Goal: Transaction & Acquisition: Purchase product/service

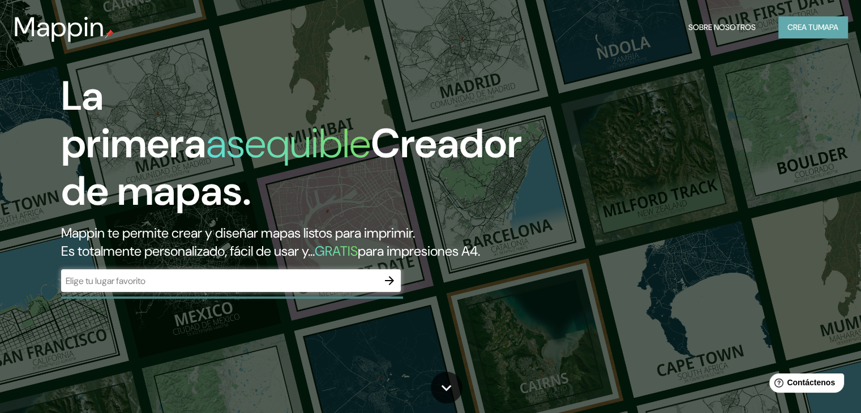
click at [825, 22] on font "mapa" at bounding box center [828, 27] width 20 height 10
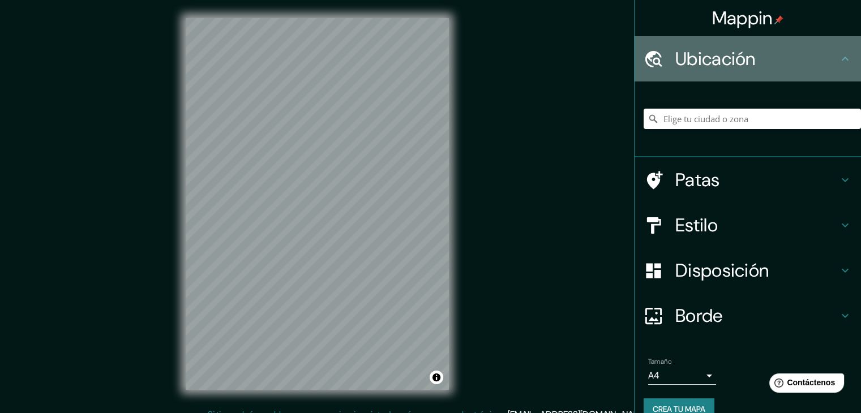
click at [735, 37] on div "Ubicación" at bounding box center [747, 58] width 226 height 45
click at [736, 52] on font "Ubicación" at bounding box center [715, 59] width 80 height 24
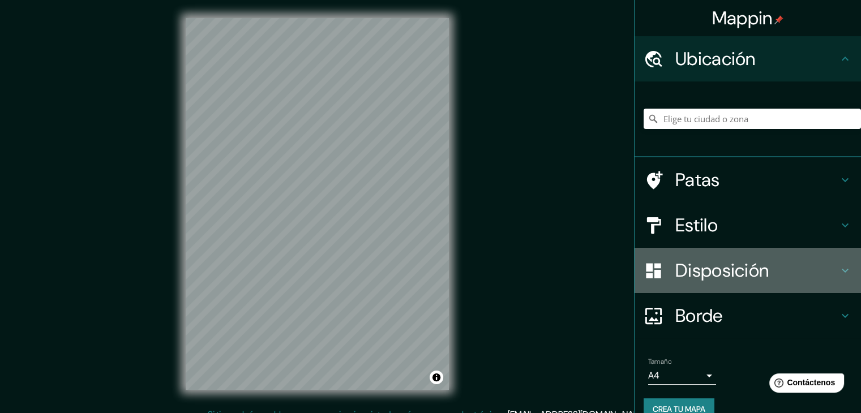
click at [690, 289] on div "Disposición" at bounding box center [747, 270] width 226 height 45
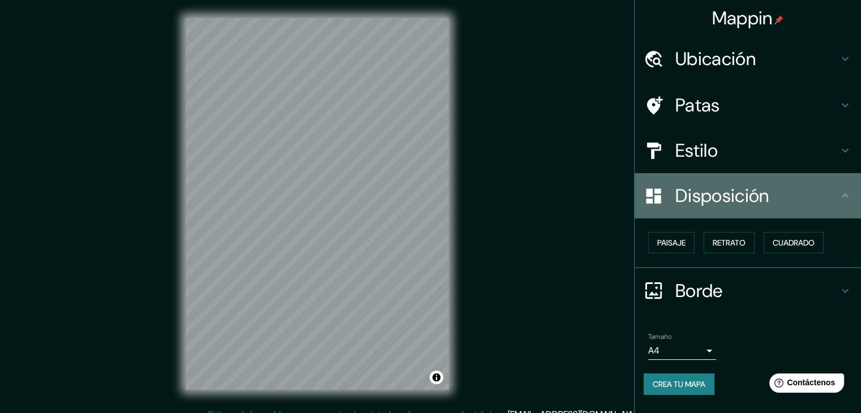
click at [771, 209] on div "Disposición" at bounding box center [747, 195] width 226 height 45
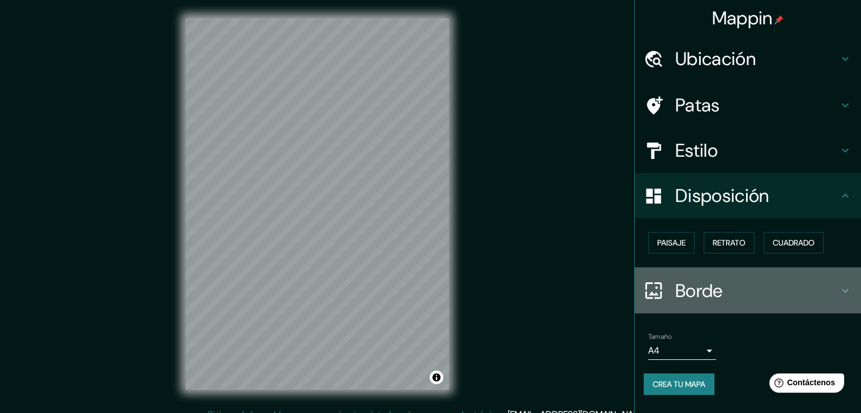
click at [746, 283] on h4 "Borde" at bounding box center [756, 291] width 163 height 23
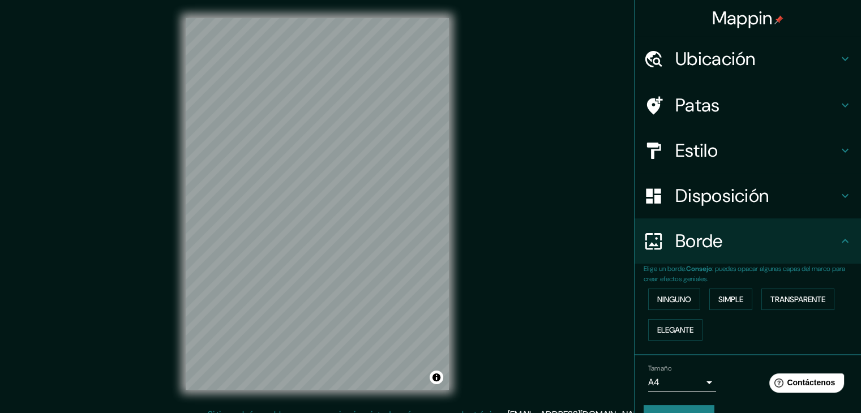
click at [741, 259] on div "Borde" at bounding box center [747, 240] width 226 height 45
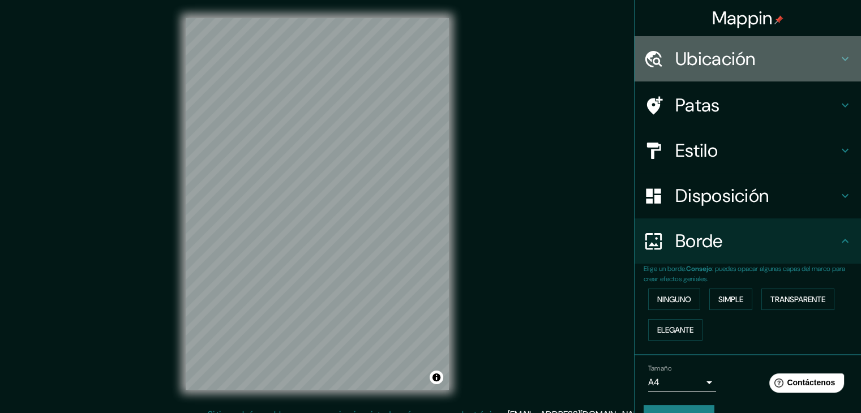
click at [675, 52] on font "Ubicación" at bounding box center [715, 59] width 80 height 24
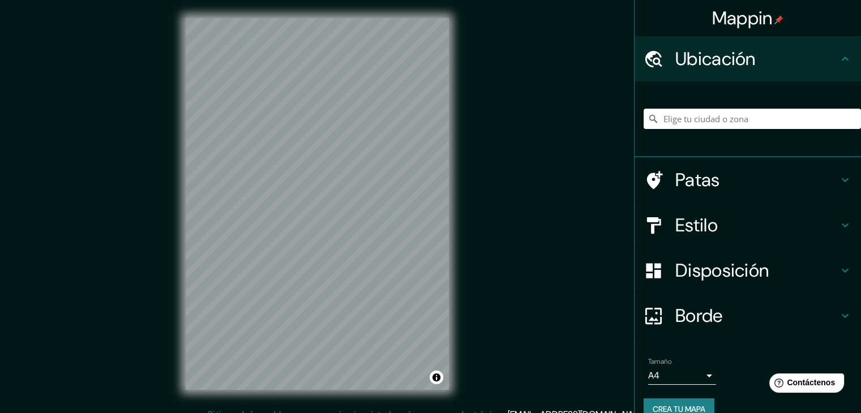
click at [692, 115] on input "Elige tu ciudad o zona" at bounding box center [751, 119] width 217 height 20
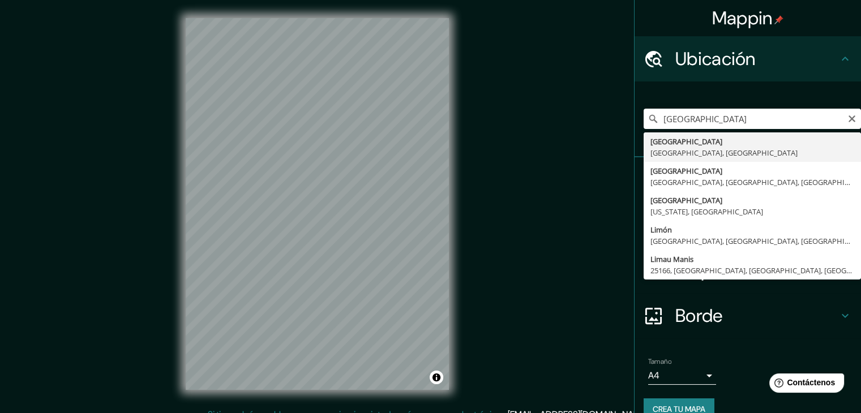
type input "[GEOGRAPHIC_DATA], [GEOGRAPHIC_DATA], [GEOGRAPHIC_DATA]"
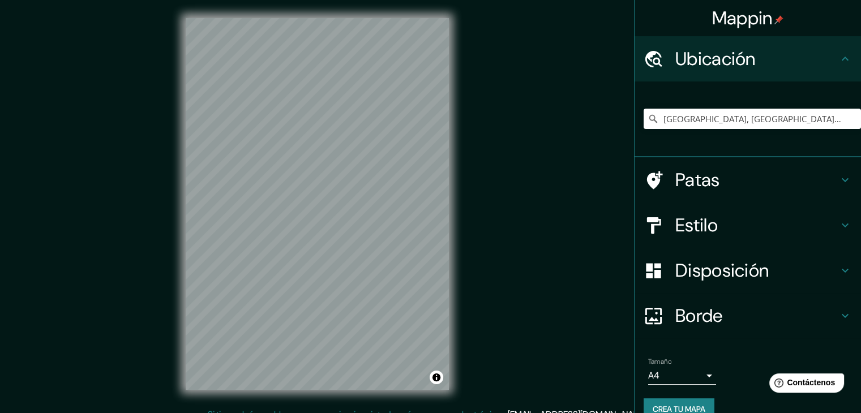
scroll to position [20, 0]
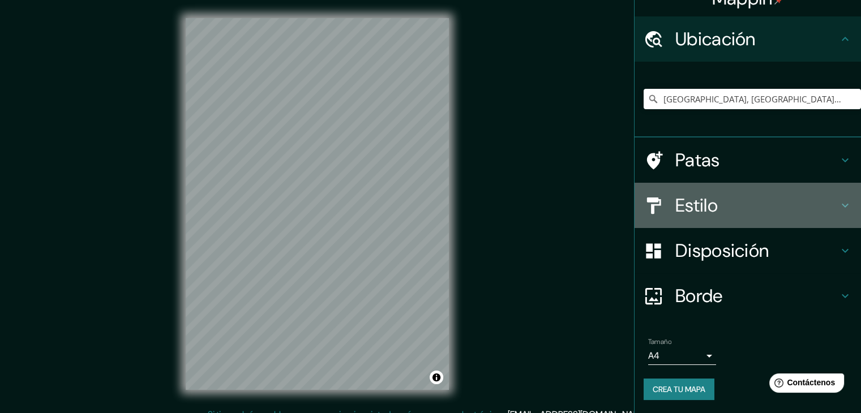
click at [703, 204] on font "Estilo" at bounding box center [696, 206] width 42 height 24
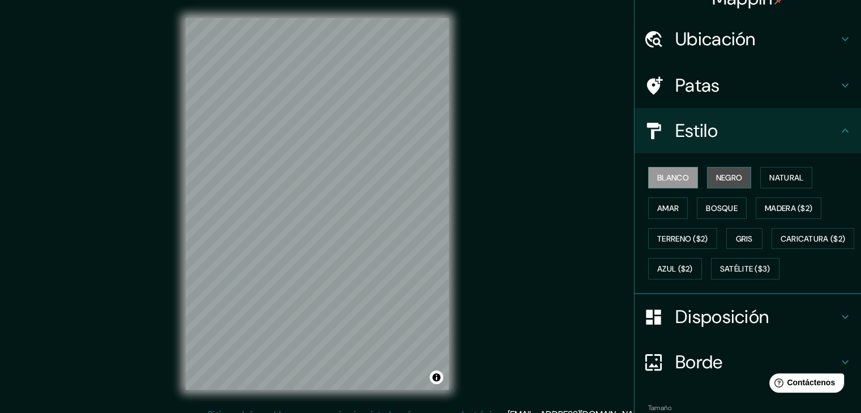
click at [707, 179] on button "Negro" at bounding box center [729, 178] width 45 height 22
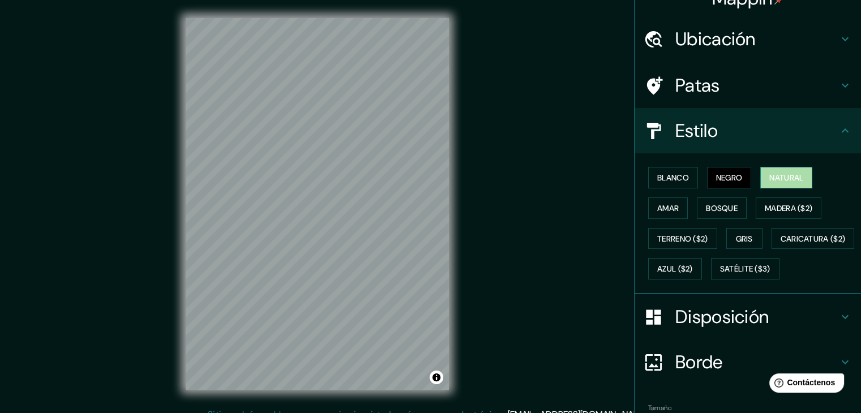
click at [774, 182] on font "Natural" at bounding box center [786, 177] width 34 height 15
click at [774, 207] on font "Madera ($2)" at bounding box center [789, 208] width 48 height 10
click at [740, 208] on div "Blanco Negro Natural Amar Bosque Madera ($2) Terreno ($2) Gris Caricatura ($2) …" at bounding box center [751, 223] width 217 height 122
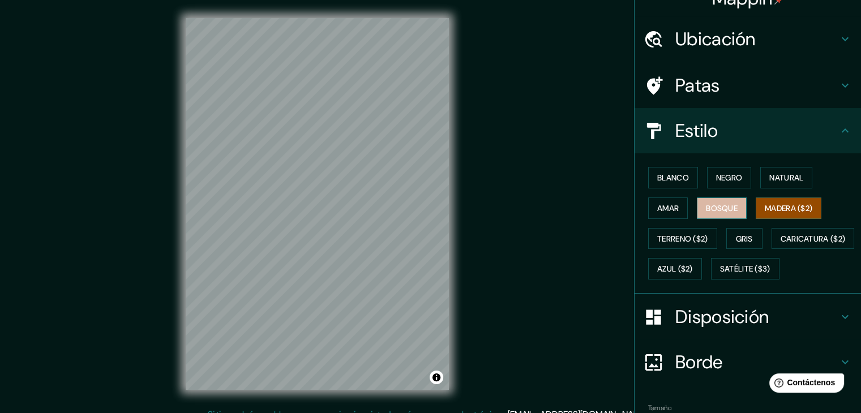
click at [712, 209] on font "Bosque" at bounding box center [722, 208] width 32 height 10
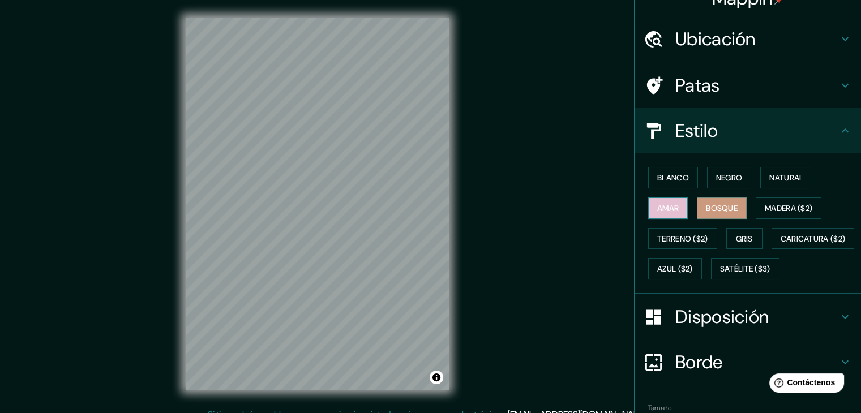
click at [676, 209] on button "Amar" at bounding box center [668, 208] width 40 height 22
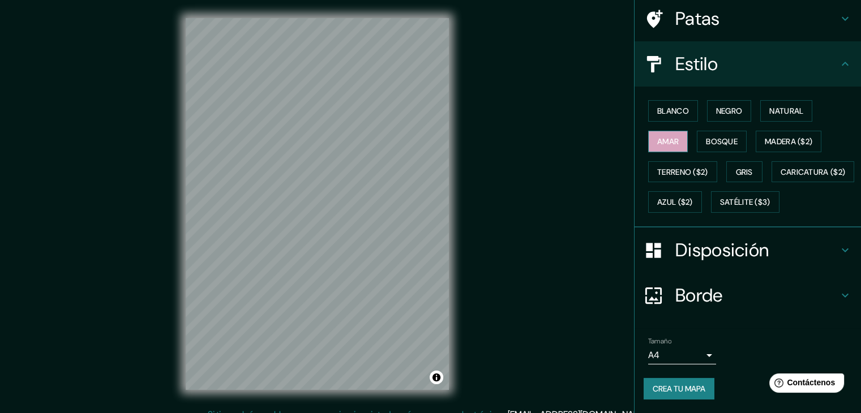
scroll to position [114, 0]
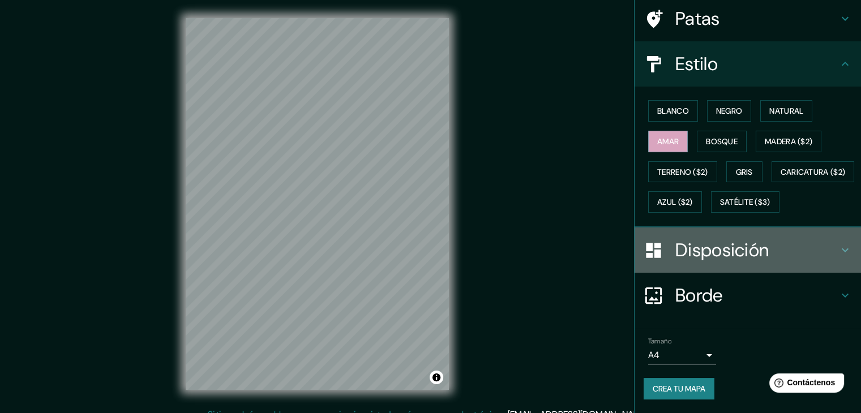
click at [682, 234] on div "Disposición" at bounding box center [747, 249] width 226 height 45
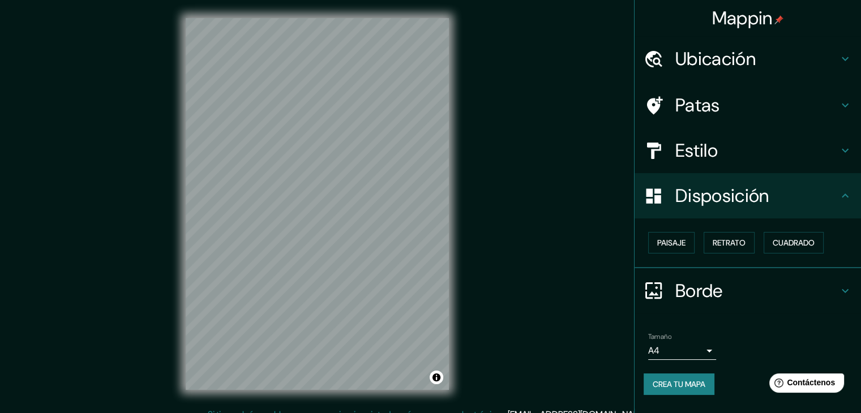
scroll to position [13, 0]
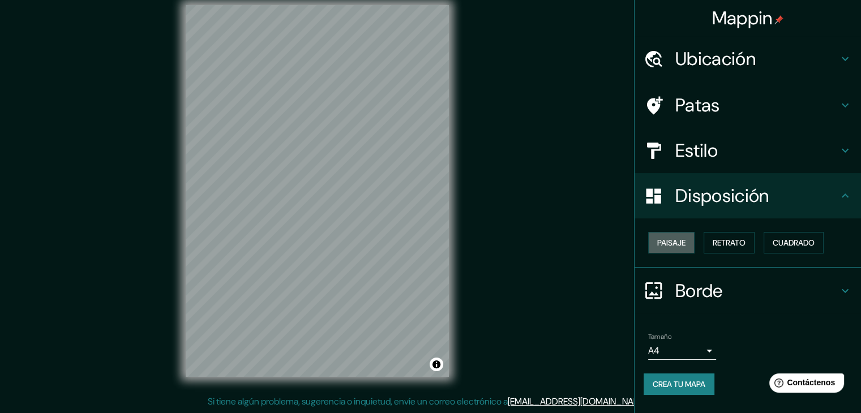
click at [682, 234] on button "Paisaje" at bounding box center [671, 243] width 46 height 22
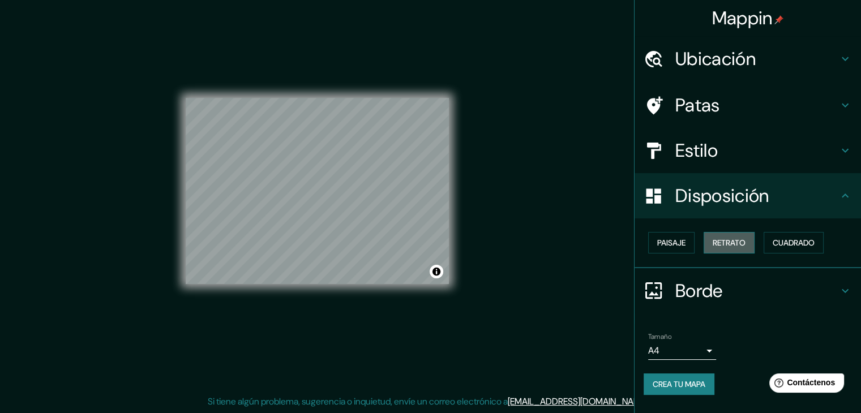
click at [734, 238] on font "Retrato" at bounding box center [728, 243] width 33 height 10
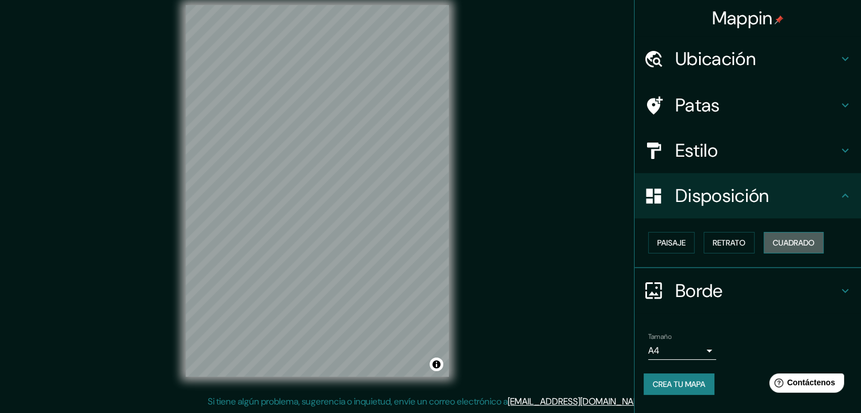
click at [787, 243] on font "Cuadrado" at bounding box center [793, 243] width 42 height 10
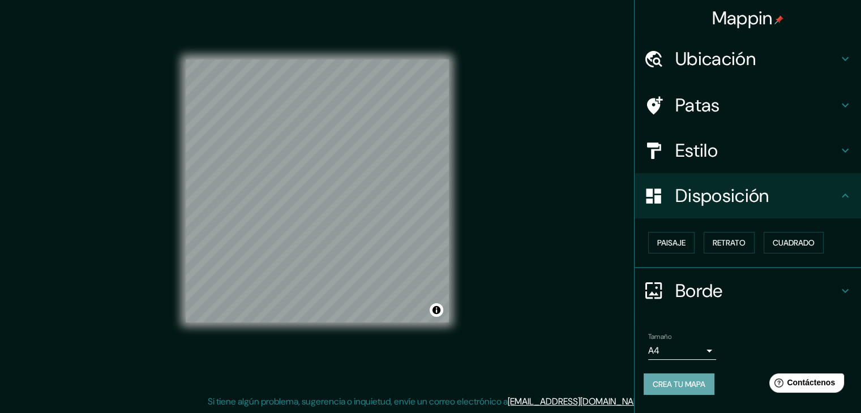
click at [693, 373] on button "Crea tu mapa" at bounding box center [678, 384] width 71 height 22
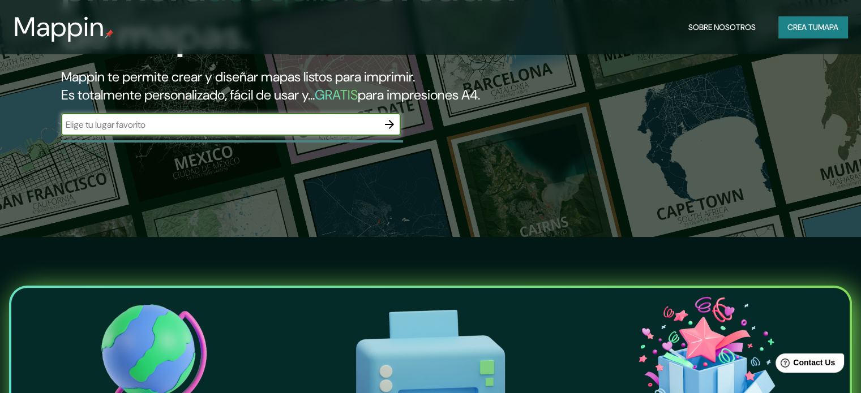
scroll to position [154, 0]
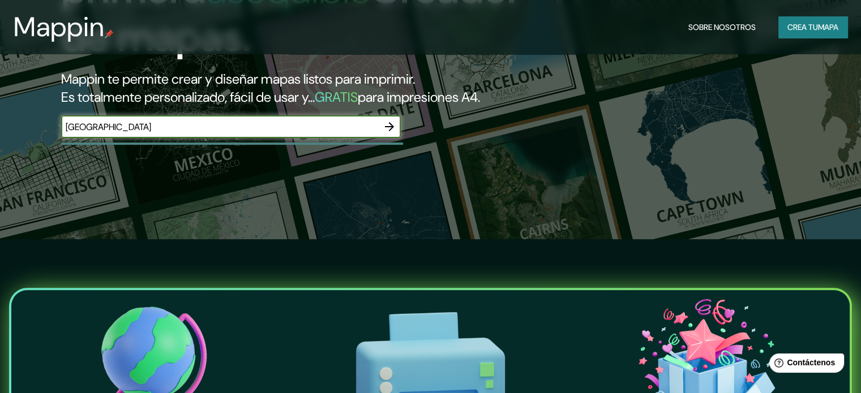
type input "[GEOGRAPHIC_DATA]"
click at [388, 135] on button "button" at bounding box center [389, 126] width 23 height 23
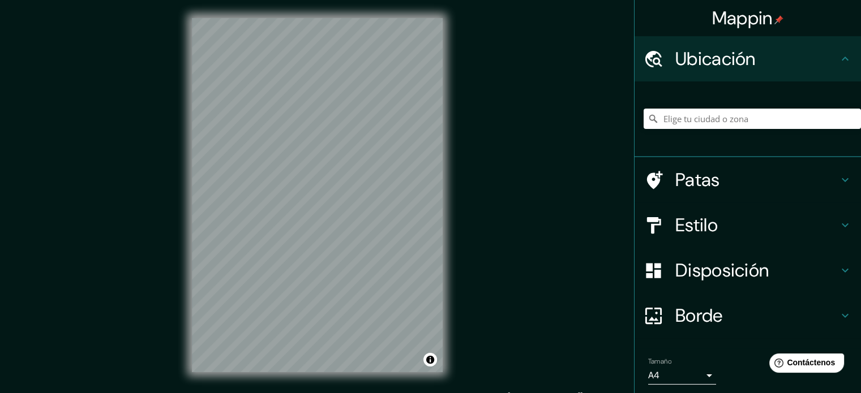
scroll to position [15, 0]
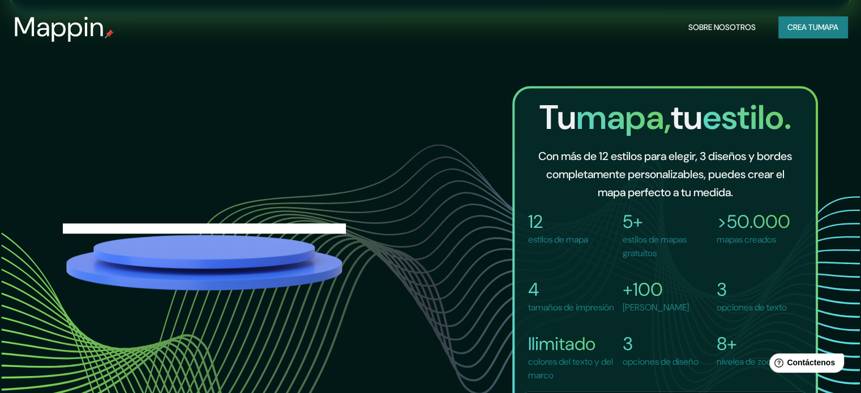
scroll to position [758, 0]
